Goal: Information Seeking & Learning: Learn about a topic

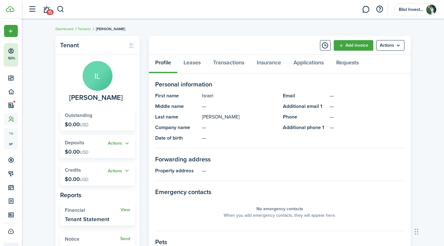
click at [54, 10] on header-control-items "15" at bounding box center [45, 10] width 40 height 16
click at [48, 8] on link "15" at bounding box center [46, 10] width 12 height 16
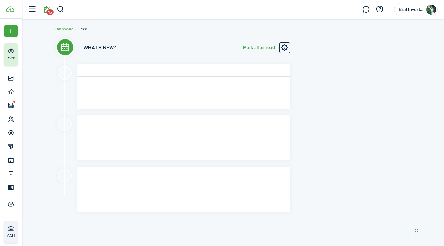
click at [29, 8] on button "button" at bounding box center [32, 9] width 12 height 12
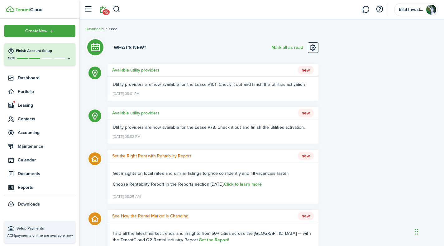
click at [24, 183] on link "Reports" at bounding box center [39, 188] width 71 height 12
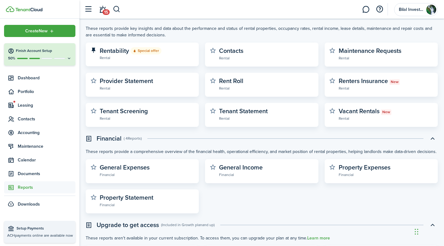
scroll to position [56, 0]
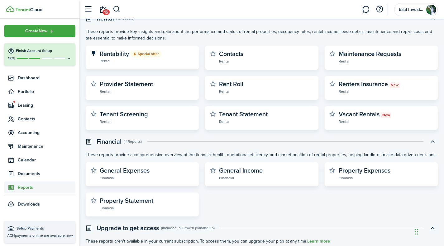
click at [138, 201] on widget-stats-description "Property Statement" at bounding box center [127, 200] width 54 height 9
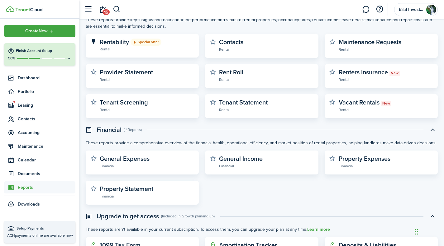
scroll to position [68, 0]
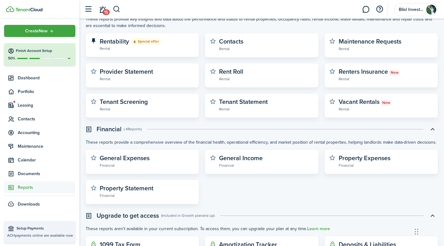
click at [135, 193] on widget-stats-description "Property Statement" at bounding box center [127, 188] width 54 height 9
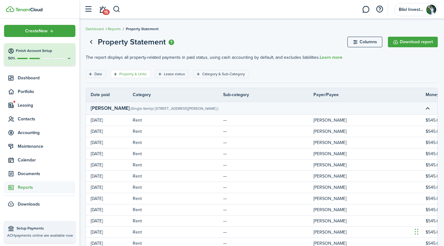
click at [128, 74] on filter-tag-label "Property & Units" at bounding box center [132, 74] width 27 height 6
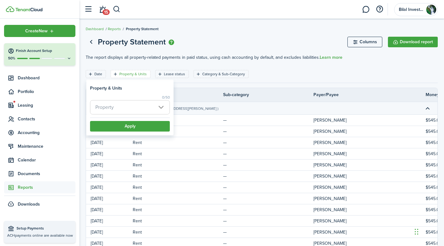
click at [106, 107] on span "Property" at bounding box center [104, 107] width 18 height 7
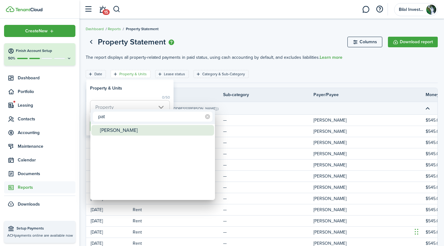
type input "pat"
click at [108, 131] on div "[PERSON_NAME]" at bounding box center [155, 130] width 110 height 11
type input "[PERSON_NAME]"
click at [154, 84] on div at bounding box center [222, 123] width 544 height 346
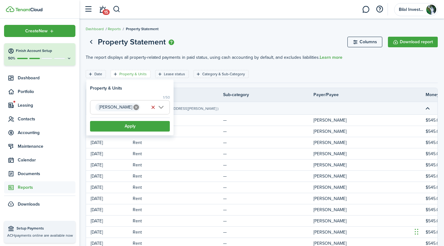
click at [126, 125] on button "Apply" at bounding box center [130, 126] width 80 height 11
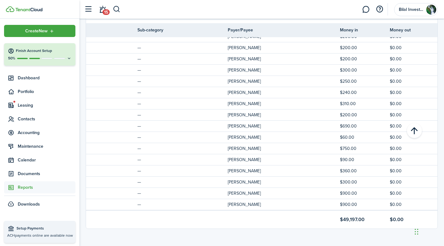
scroll to position [0, 87]
click at [250, 191] on td "[PERSON_NAME]" at bounding box center [282, 193] width 112 height 8
drag, startPoint x: 250, startPoint y: 191, endPoint x: 215, endPoint y: 184, distance: 36.1
click at [215, 188] on tr "[DATE] Rent — [PERSON_NAME] $900.00 $0.00" at bounding box center [218, 193] width 439 height 11
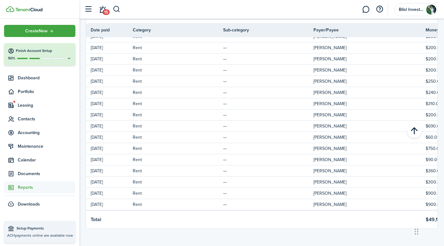
click at [119, 189] on td "[DATE]" at bounding box center [109, 193] width 47 height 8
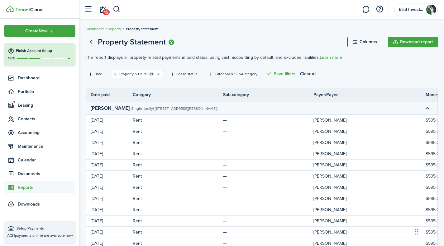
click at [91, 74] on icon "Open filter" at bounding box center [90, 74] width 5 height 5
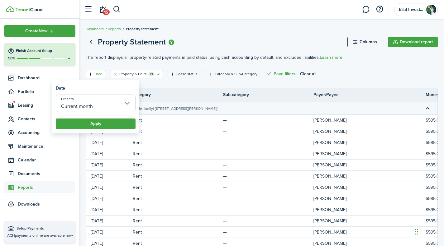
click at [91, 104] on input "Current month" at bounding box center [96, 103] width 80 height 17
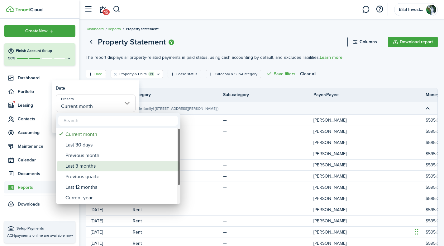
click at [92, 166] on div "Last 3 months" at bounding box center [120, 166] width 110 height 11
type input "Last 3 months"
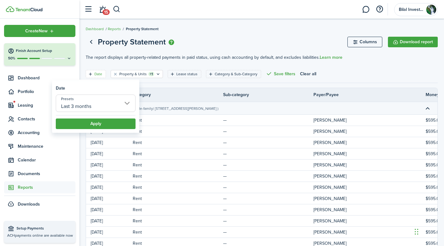
click at [93, 121] on button "Apply" at bounding box center [96, 124] width 80 height 11
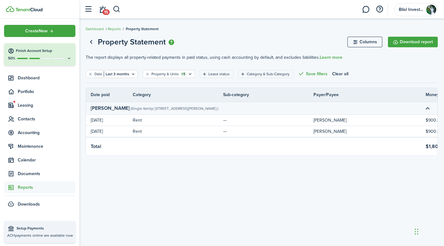
click at [92, 38] on link "Go back" at bounding box center [91, 42] width 11 height 11
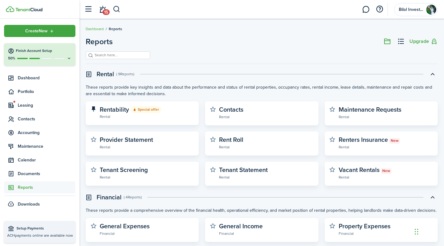
click at [110, 55] on input "search" at bounding box center [120, 55] width 55 height 6
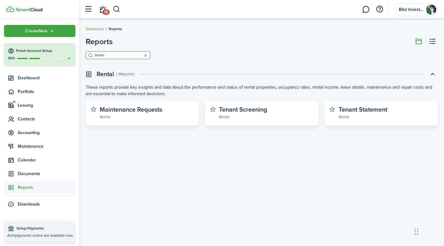
type input "tenan"
click at [350, 110] on widget-stats-description "Tenant Statement" at bounding box center [363, 109] width 49 height 9
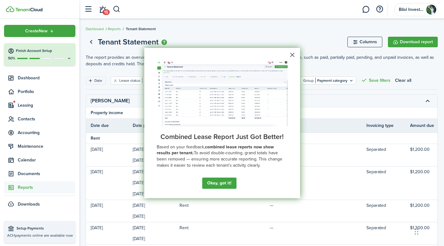
click at [220, 183] on button "Okay, got it!" at bounding box center [219, 183] width 34 height 11
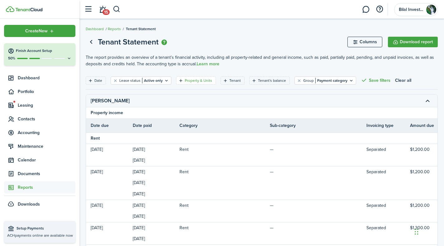
click at [199, 83] on filter-tag-label "Property & Units" at bounding box center [198, 81] width 27 height 6
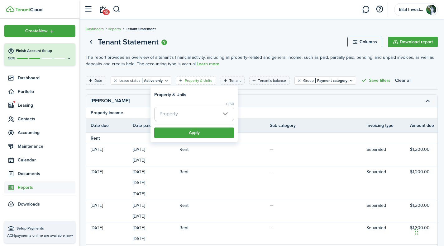
click at [179, 109] on span "Property" at bounding box center [194, 114] width 79 height 14
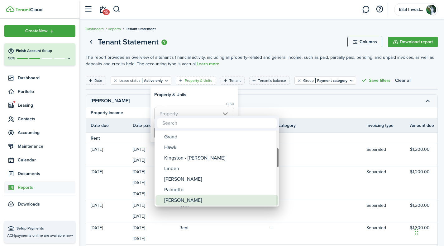
click at [173, 200] on div "[PERSON_NAME]" at bounding box center [219, 200] width 110 height 11
type input "[PERSON_NAME]"
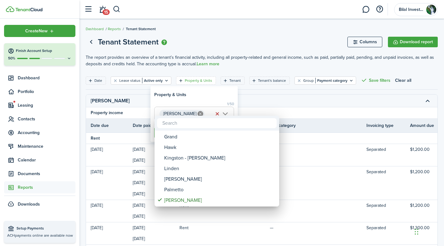
click at [192, 97] on div at bounding box center [222, 123] width 544 height 346
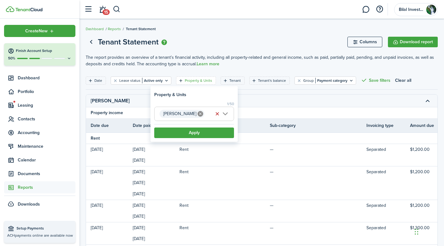
click at [187, 132] on button "Apply" at bounding box center [194, 133] width 80 height 11
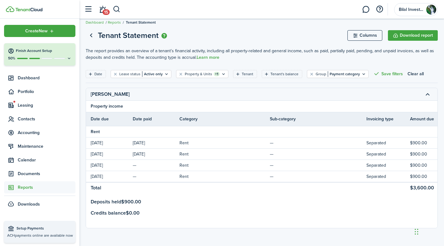
click at [25, 132] on span "Accounting" at bounding box center [47, 133] width 58 height 7
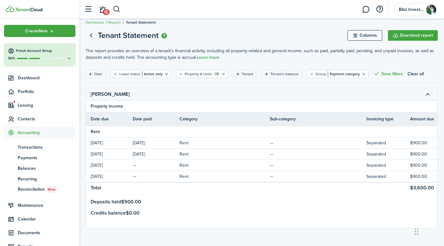
click at [31, 148] on span "Transactions" at bounding box center [47, 147] width 58 height 7
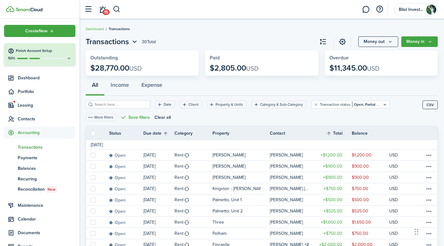
click at [110, 104] on input "search" at bounding box center [120, 105] width 55 height 6
click at [224, 102] on filter-tag-label "Property & Units" at bounding box center [229, 105] width 27 height 6
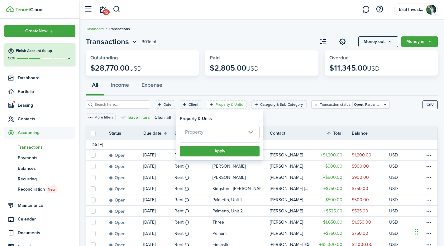
click at [202, 131] on span "Property" at bounding box center [194, 132] width 18 height 7
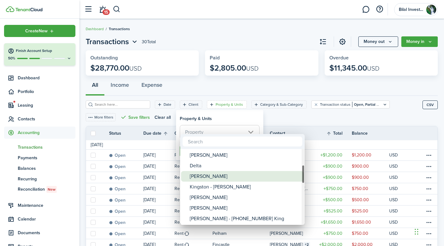
click at [202, 173] on div "[PERSON_NAME]" at bounding box center [245, 176] width 110 height 11
type input "[PERSON_NAME]"
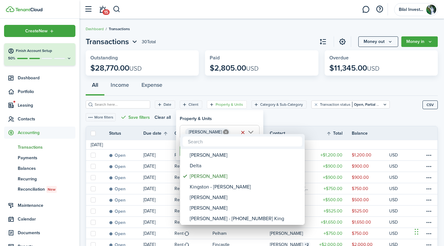
click at [243, 124] on div at bounding box center [222, 123] width 544 height 346
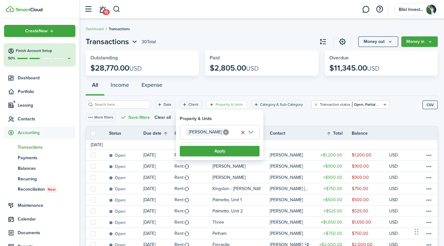
click at [212, 149] on button "Apply" at bounding box center [220, 151] width 80 height 11
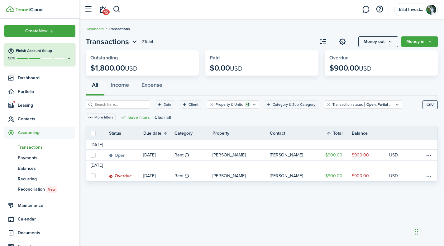
click at [229, 158] on link "[PERSON_NAME]" at bounding box center [240, 155] width 57 height 11
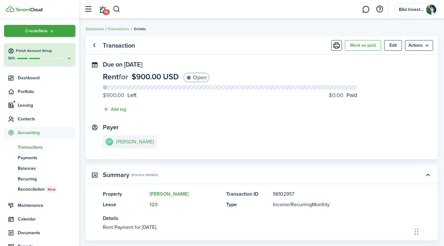
click at [95, 43] on link "Go back" at bounding box center [94, 45] width 11 height 11
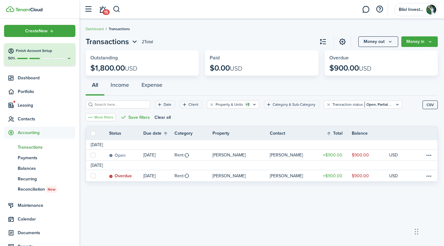
click at [95, 116] on button "More filters" at bounding box center [101, 117] width 30 height 8
click at [164, 104] on filter-tag-label "Date" at bounding box center [168, 105] width 8 height 6
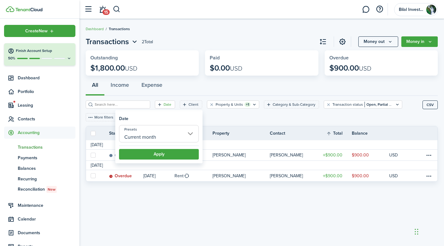
click at [144, 132] on input "Current month" at bounding box center [159, 133] width 80 height 17
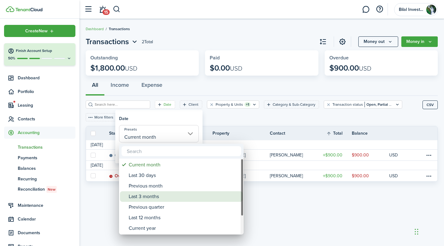
click at [146, 199] on div "Last 3 months" at bounding box center [184, 197] width 110 height 11
type input "Last 3 months"
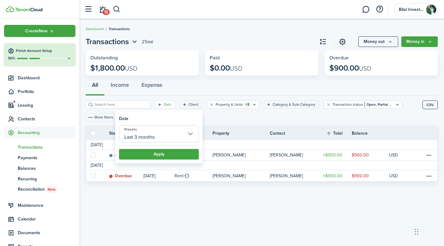
click at [148, 154] on button "Apply" at bounding box center [159, 154] width 80 height 11
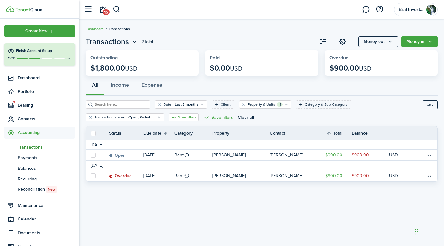
click at [183, 116] on button "More filters" at bounding box center [184, 117] width 30 height 8
click at [217, 205] on div "Transactions 2 Total Money out Money in Outstanding $1,800.00 USD Paid $0.00 US…" at bounding box center [261, 132] width 364 height 199
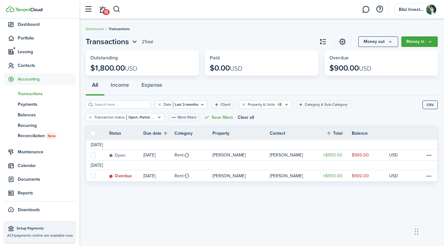
click at [19, 193] on span "Reports" at bounding box center [47, 193] width 58 height 7
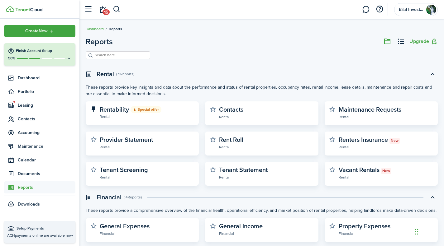
click at [117, 173] on widget-stats-description "Tenant Screening" at bounding box center [124, 169] width 48 height 9
click at [112, 56] on input "search" at bounding box center [120, 55] width 55 height 6
type input "tenant"
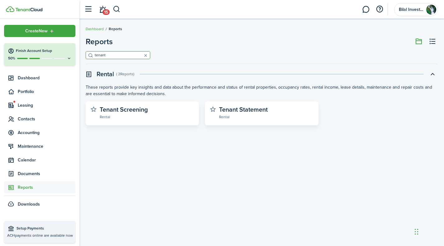
click at [249, 114] on widget-stats-description "Tenant Statement" at bounding box center [243, 109] width 49 height 9
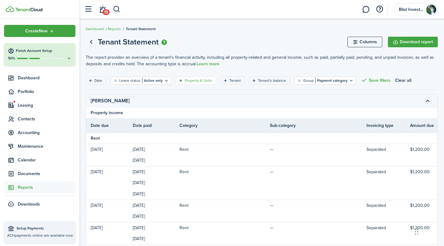
click at [193, 78] on filter-tag "Property & Units" at bounding box center [196, 81] width 40 height 8
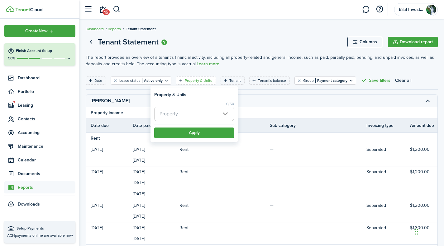
click at [184, 117] on span "Property" at bounding box center [194, 114] width 79 height 14
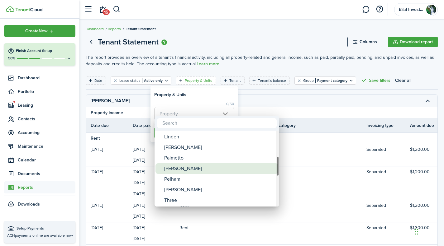
click at [179, 169] on div "[PERSON_NAME]" at bounding box center [219, 169] width 110 height 11
type input "[PERSON_NAME]"
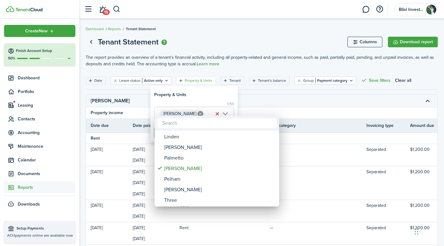
click at [266, 112] on div at bounding box center [222, 123] width 544 height 346
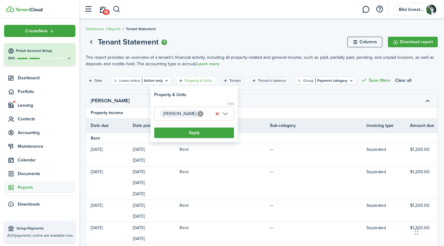
click at [205, 132] on button "Apply" at bounding box center [194, 133] width 80 height 11
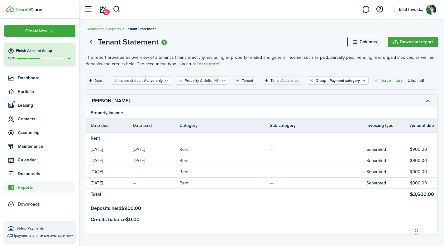
click at [163, 149] on td "[DATE]" at bounding box center [156, 149] width 47 height 8
click at [103, 146] on td "[DATE]" at bounding box center [109, 149] width 47 height 8
click at [131, 148] on td "[DATE]" at bounding box center [109, 149] width 47 height 8
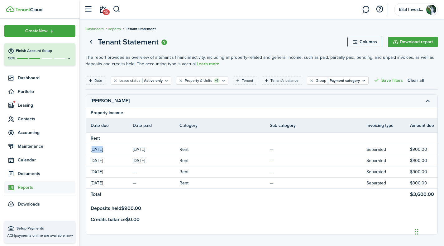
click at [131, 148] on td "[DATE]" at bounding box center [109, 149] width 47 height 8
click at [187, 149] on td "Rent" at bounding box center [224, 149] width 90 height 8
click at [376, 150] on td "Separated" at bounding box center [388, 149] width 44 height 8
click at [421, 144] on tr "Rent" at bounding box center [369, 138] width 567 height 11
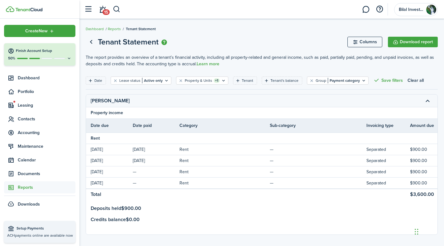
click at [417, 148] on td "$900.00" at bounding box center [435, 149] width 50 height 8
click at [120, 97] on td "[PERSON_NAME]" at bounding box center [112, 100] width 53 height 9
